Goal: Information Seeking & Learning: Learn about a topic

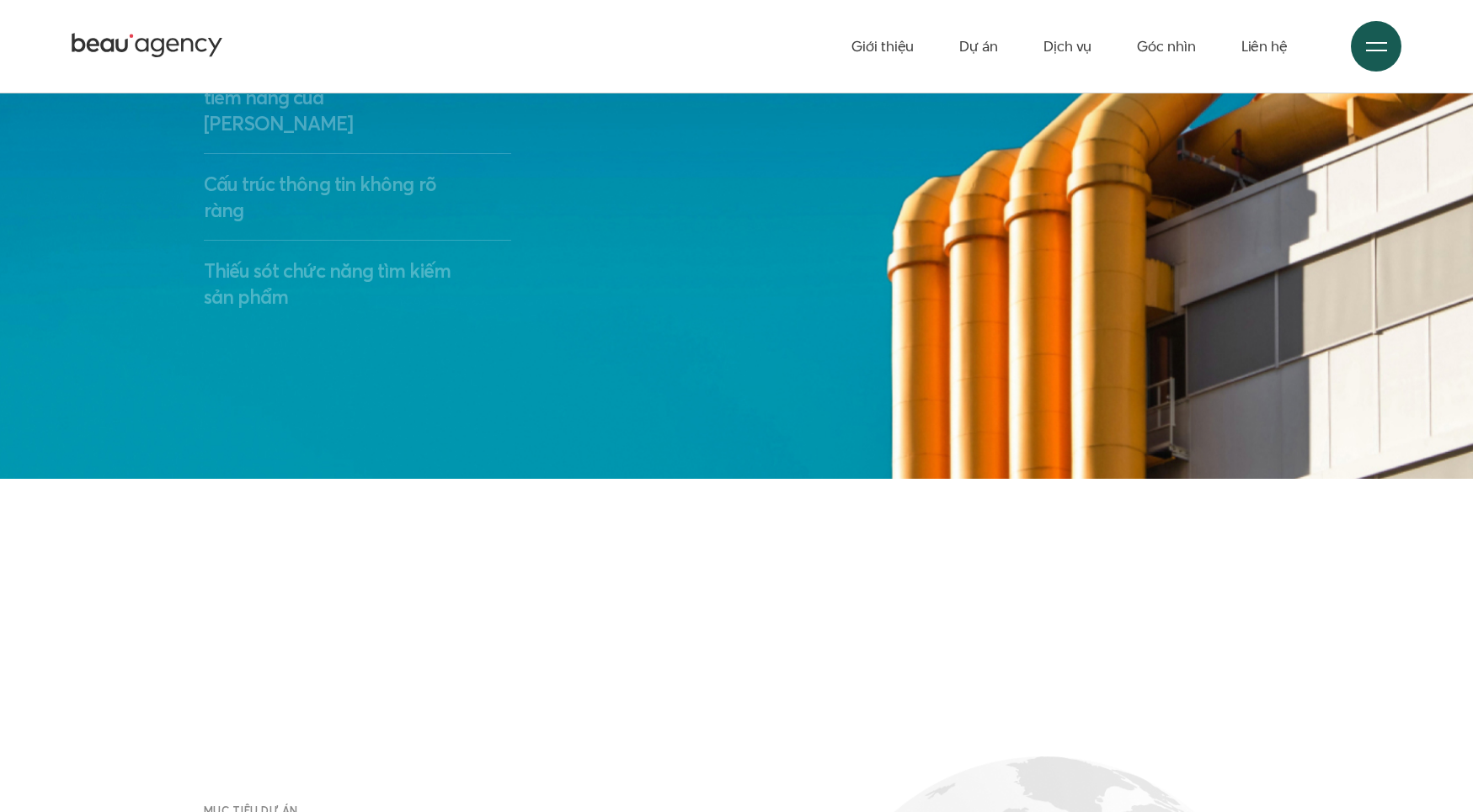
scroll to position [3199, 0]
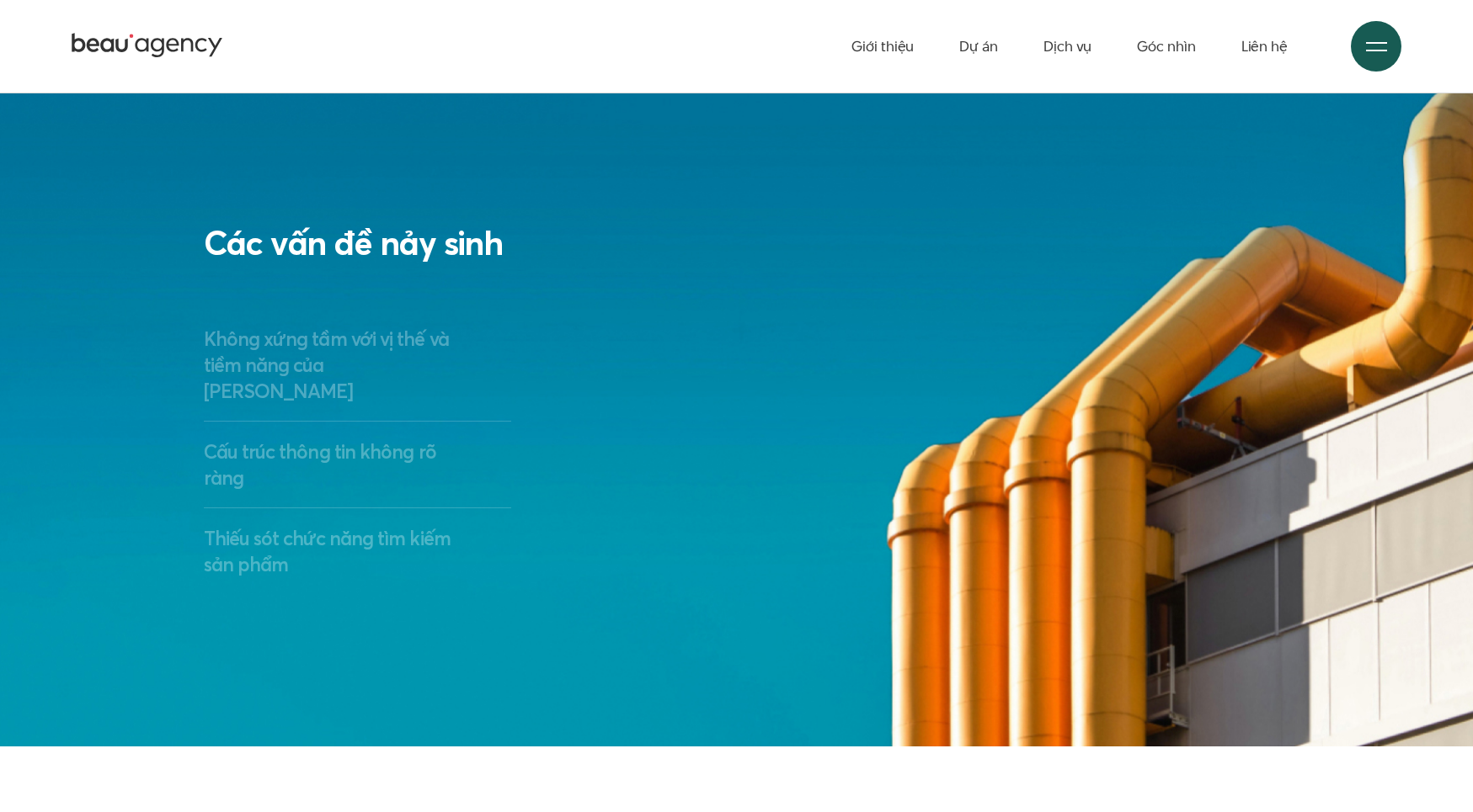
click at [336, 439] on h3 "Cấu trúc thông tin không rõ ràng" at bounding box center [357, 465] width 308 height 52
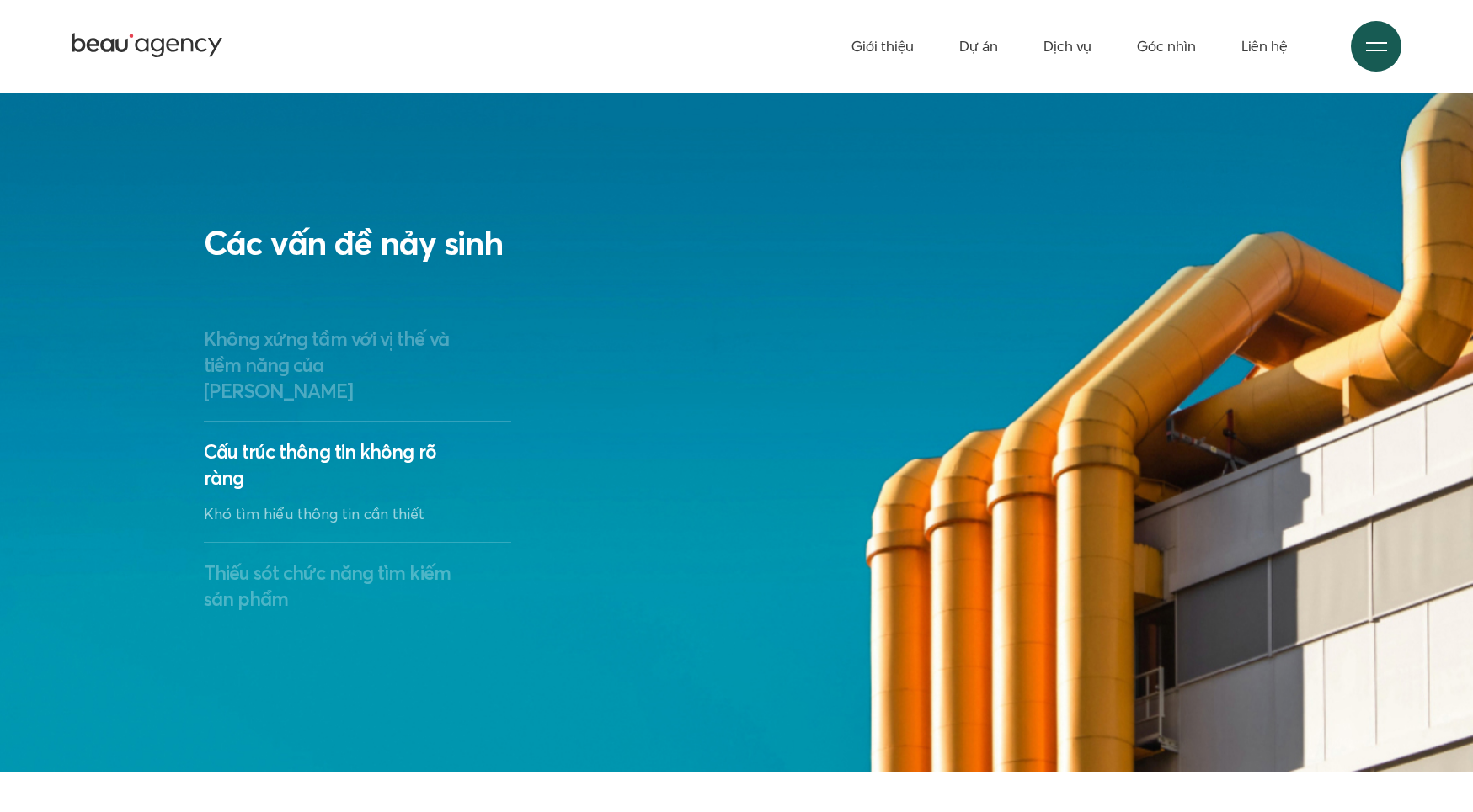
click at [315, 560] on h3 "Thiếu sót chức năng tìm kiếm sản phẩm" at bounding box center [357, 586] width 308 height 52
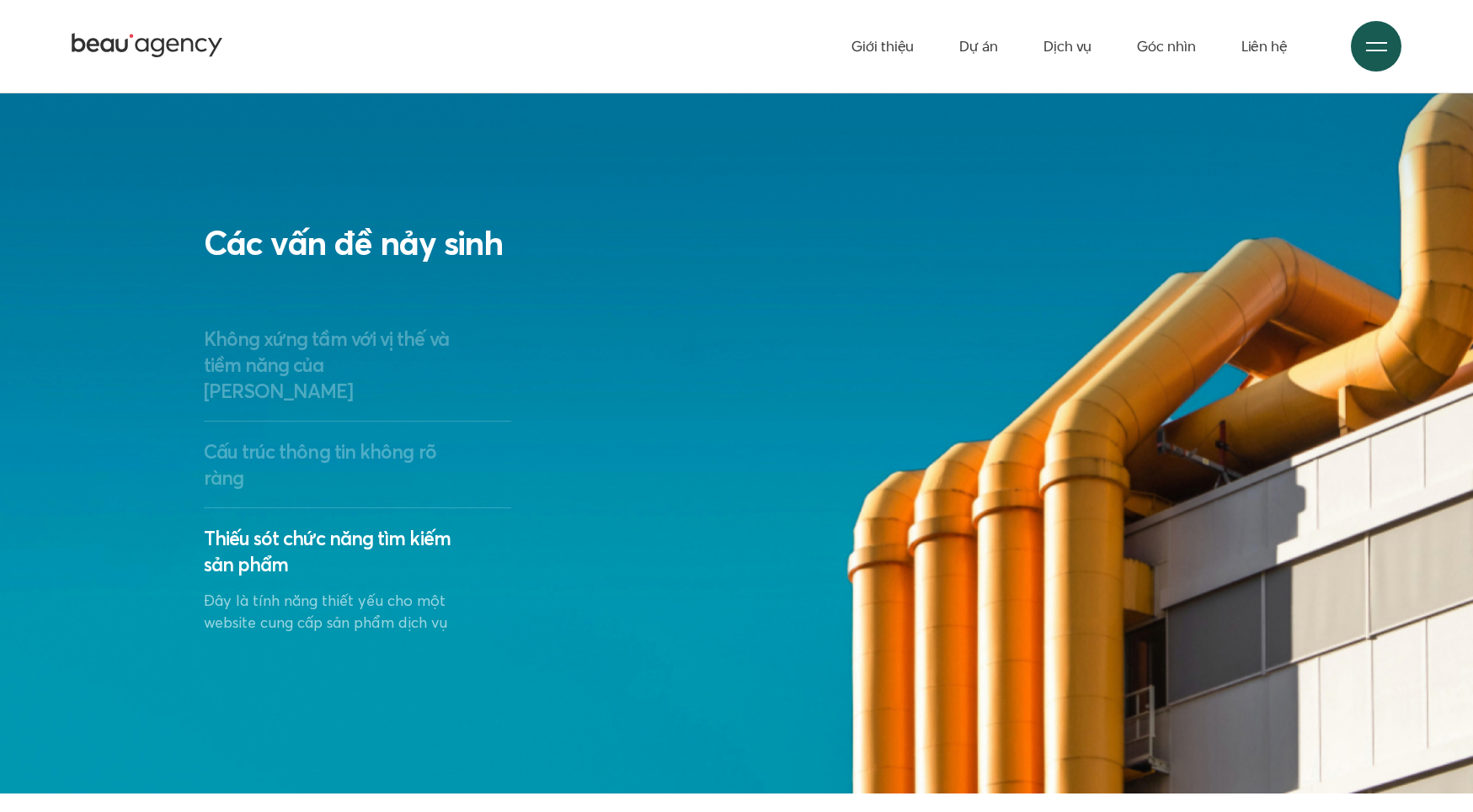
click at [299, 355] on h3 "Không xứng tầm với vị thế và tiềm năng của [PERSON_NAME]" at bounding box center [357, 365] width 308 height 78
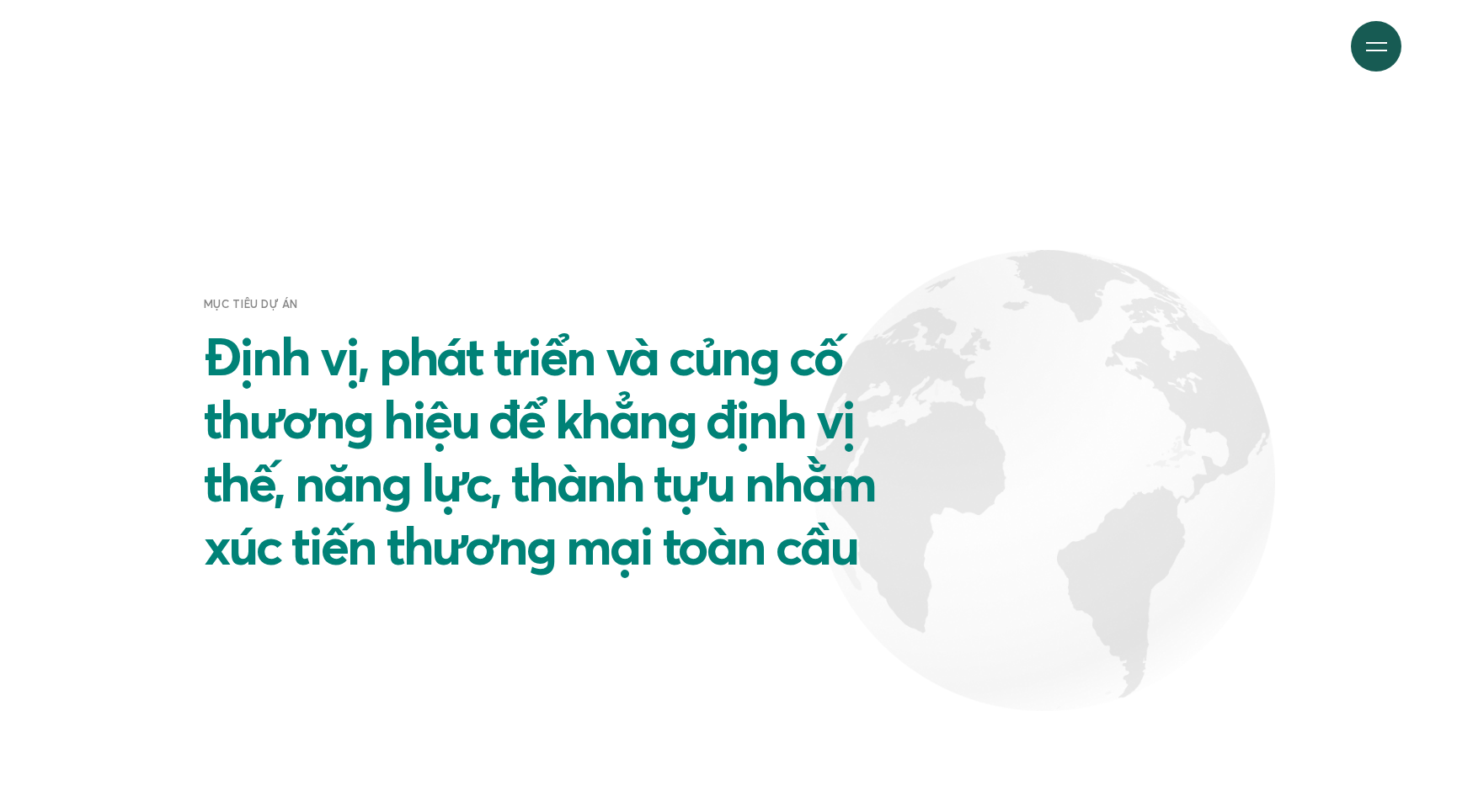
scroll to position [4209, 0]
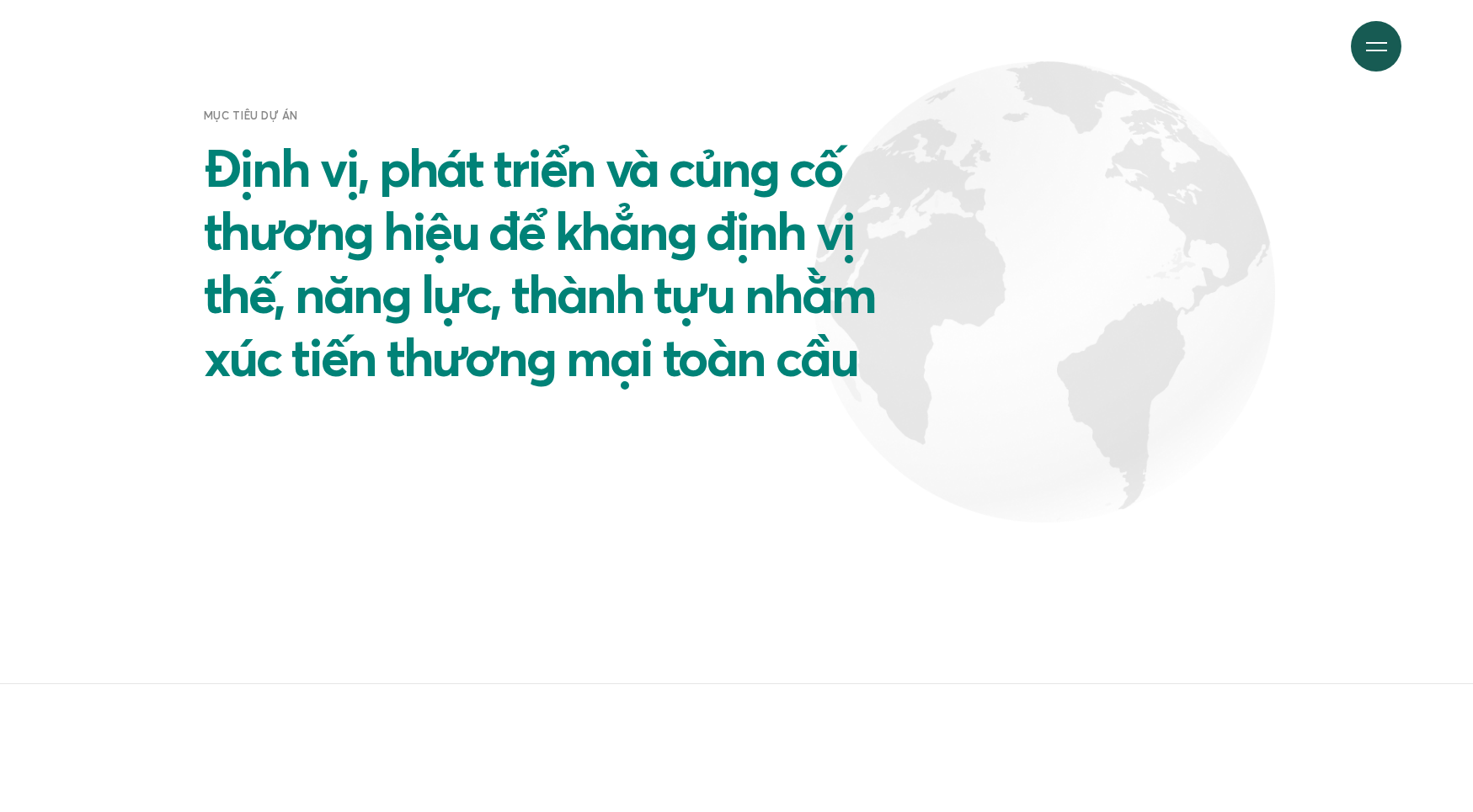
click at [847, 296] on h2 "Định vị, phát triển và củng cố thương hiệu để khẳng định vị thế, năng lực, thàn…" at bounding box center [574, 263] width 741 height 253
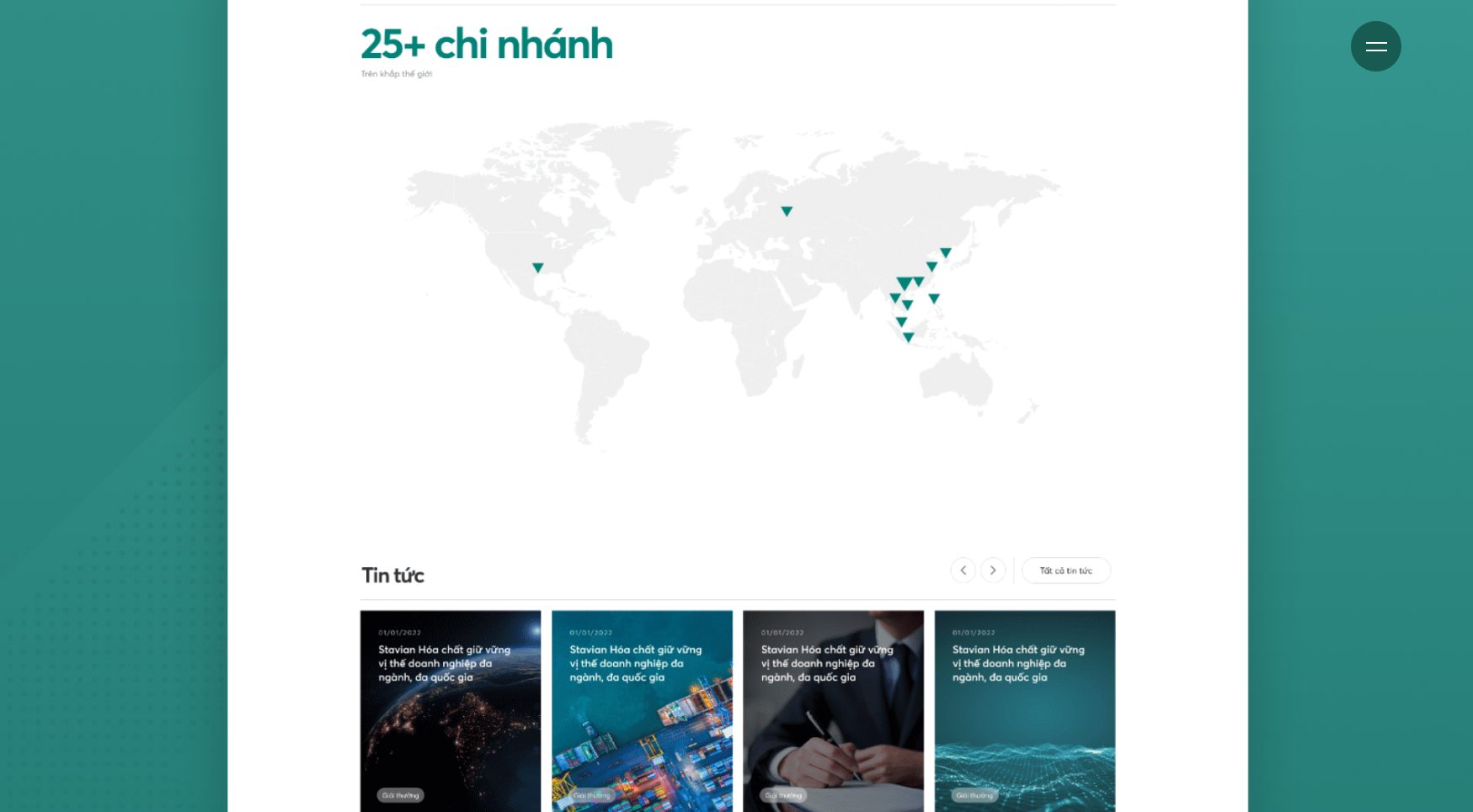
scroll to position [7745, 0]
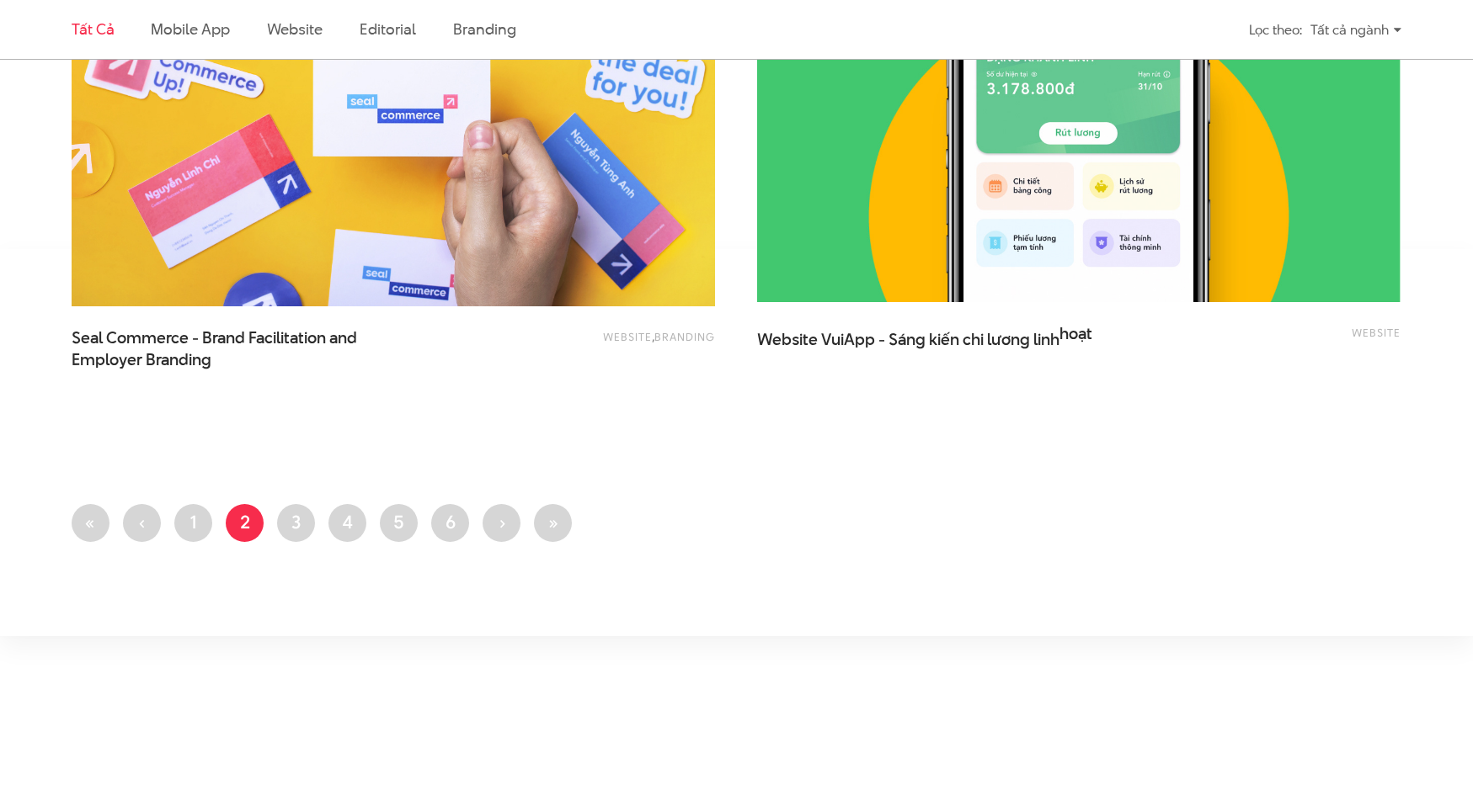
scroll to position [3620, 0]
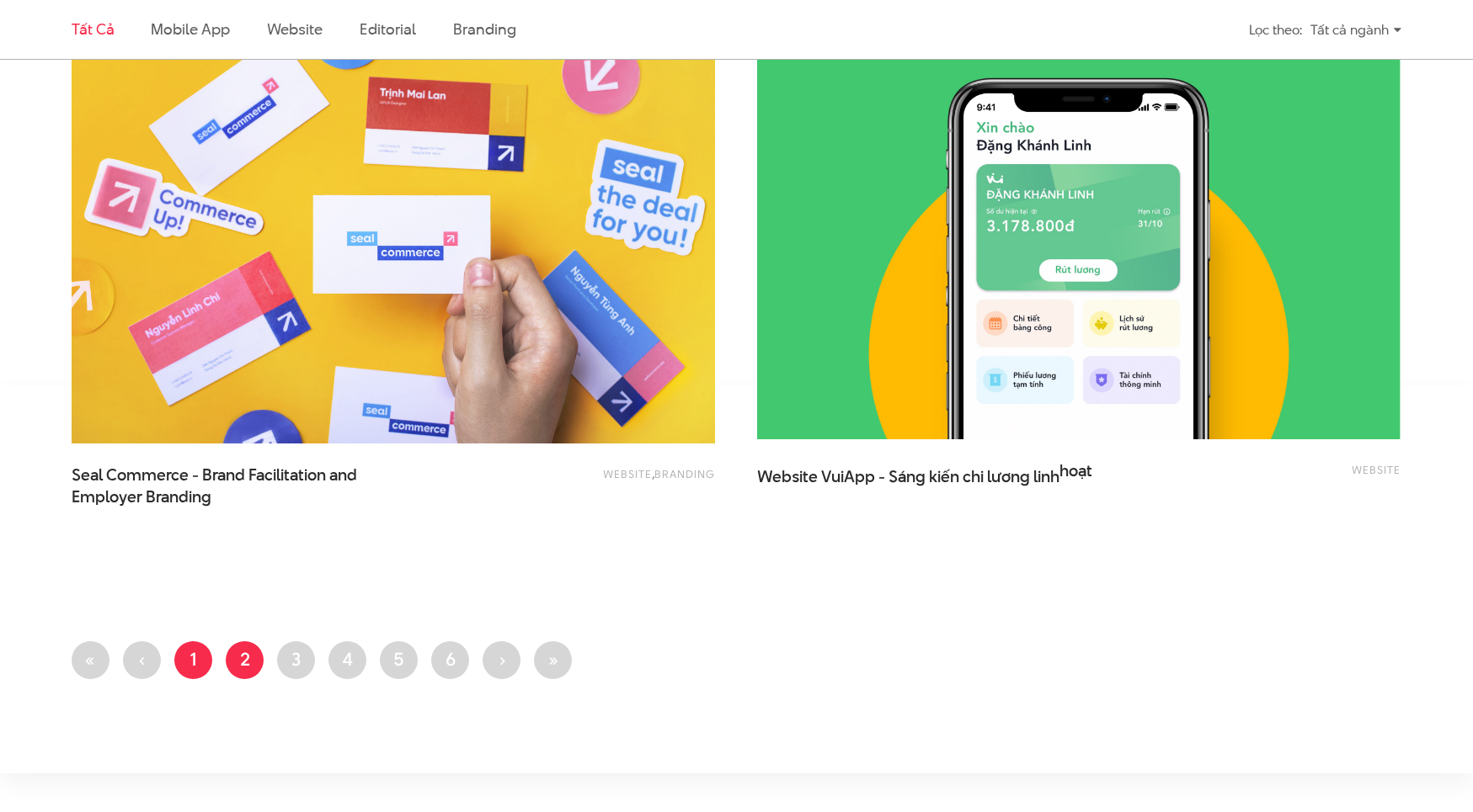
click at [192, 655] on link "Trang 1" at bounding box center [193, 660] width 38 height 38
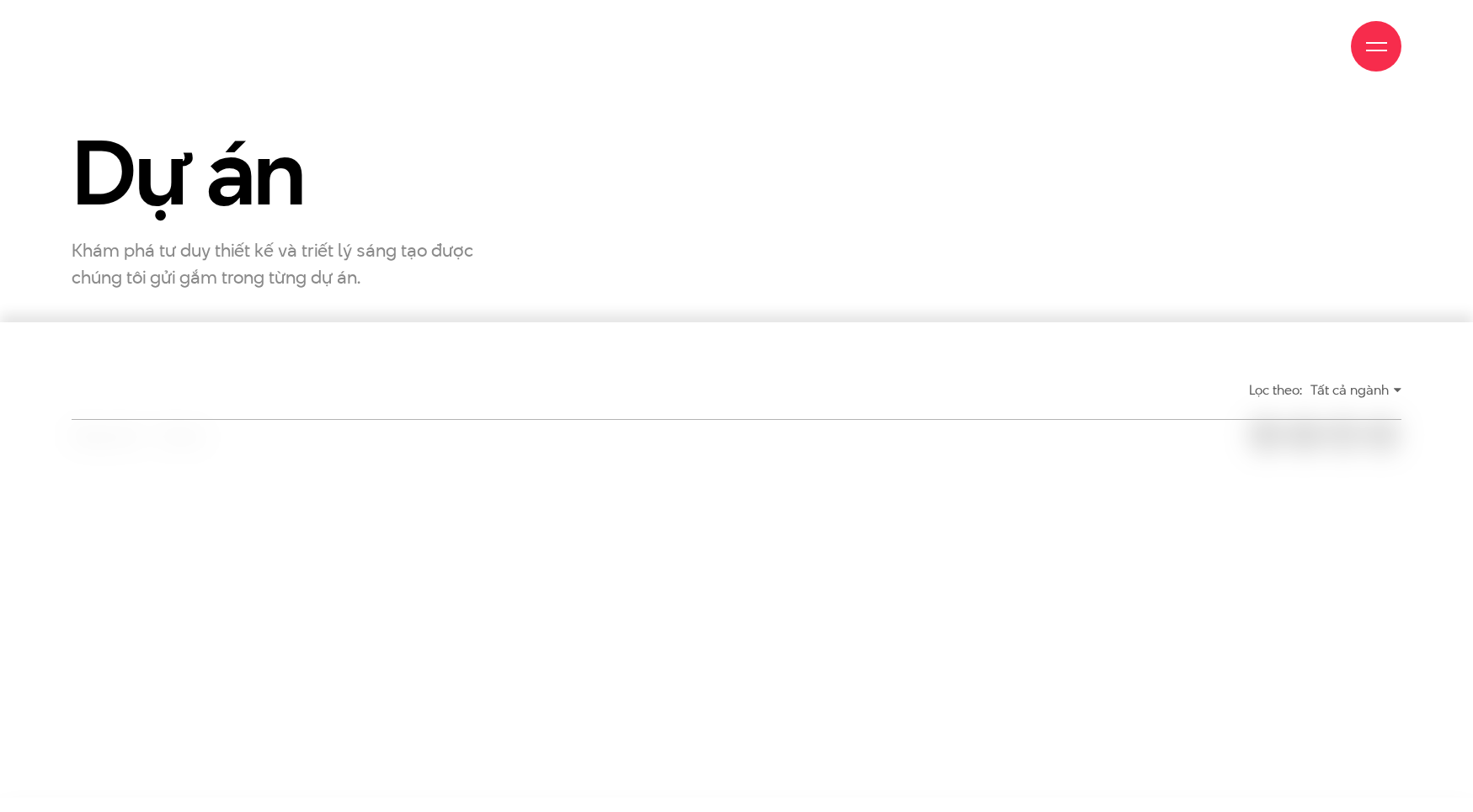
scroll to position [505, 0]
